Goal: Communication & Community: Answer question/provide support

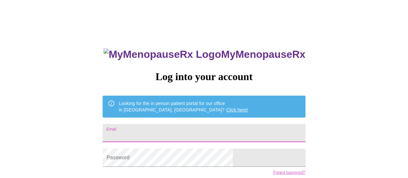
click at [187, 135] on input "Email" at bounding box center [204, 133] width 203 height 18
type input "[EMAIL_ADDRESS][DOMAIN_NAME]"
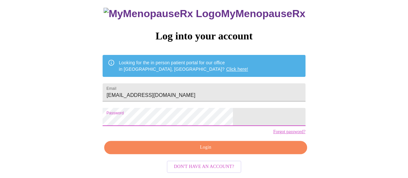
scroll to position [48, 0]
click at [217, 148] on span "Login" at bounding box center [206, 147] width 188 height 8
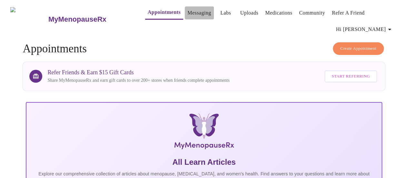
click at [191, 9] on link "Messaging" at bounding box center [200, 12] width 24 height 9
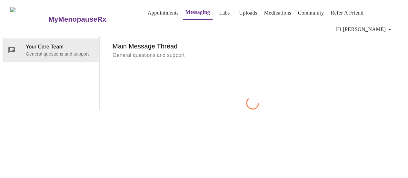
scroll to position [33, 0]
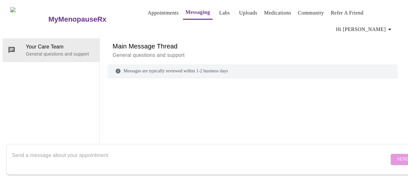
click at [116, 149] on textarea "Send a message about your appointment" at bounding box center [200, 159] width 377 height 21
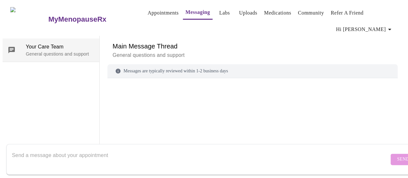
click at [64, 43] on span "Your Care Team" at bounding box center [60, 47] width 68 height 8
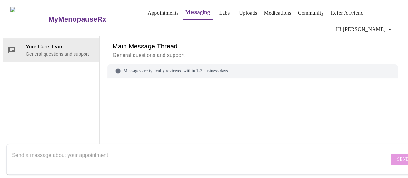
click at [90, 149] on textarea "Send a message about your appointment" at bounding box center [200, 159] width 377 height 21
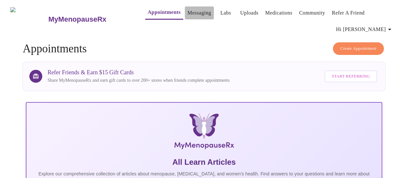
click at [190, 11] on link "Messaging" at bounding box center [200, 12] width 24 height 9
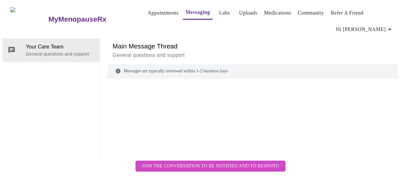
scroll to position [33, 0]
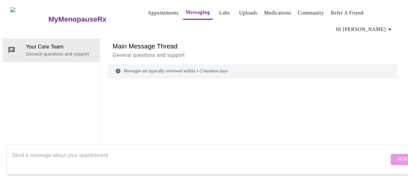
click at [106, 149] on textarea "Send a message about your appointment" at bounding box center [200, 159] width 377 height 21
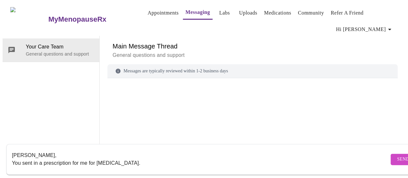
click at [42, 158] on textarea "[PERSON_NAME], You sent in a prescription for me for [MEDICAL_DATA]." at bounding box center [200, 159] width 377 height 21
click at [154, 158] on textarea "[PERSON_NAME], You sent in a refill prescription for me for [MEDICAL_DATA]." at bounding box center [200, 159] width 377 height 21
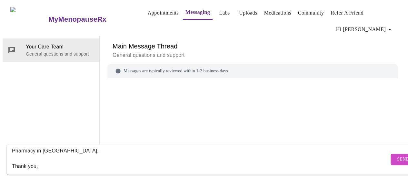
scroll to position [28, 0]
type textarea "[PERSON_NAME], You sent in a refill prescription for me for [MEDICAL_DATA]. I u…"
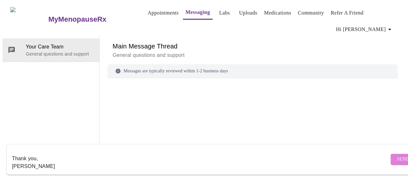
click at [397, 155] on span "Send" at bounding box center [403, 159] width 12 height 8
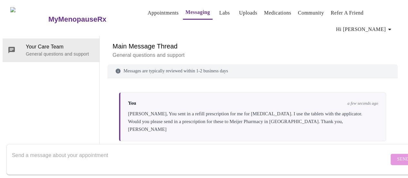
scroll to position [0, 0]
click at [239, 8] on link "Uploads" at bounding box center [248, 12] width 18 height 9
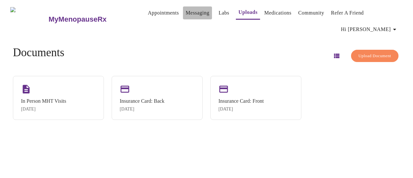
click at [186, 14] on link "Messaging" at bounding box center [198, 12] width 24 height 9
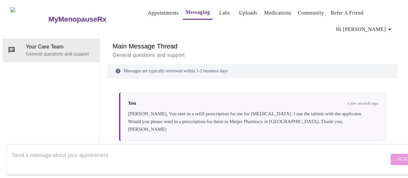
click at [158, 8] on link "Appointments" at bounding box center [163, 12] width 31 height 9
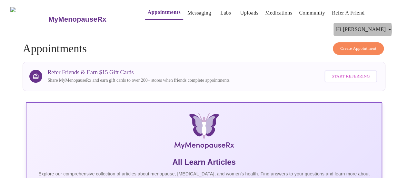
click at [390, 27] on icon "button" at bounding box center [390, 30] width 8 height 8
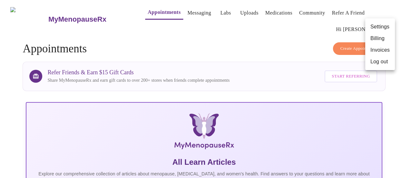
click at [338, 33] on div at bounding box center [206, 89] width 413 height 178
